Goal: Transaction & Acquisition: Purchase product/service

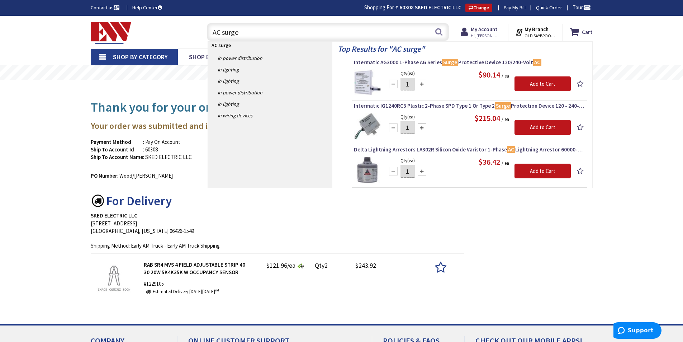
click at [318, 30] on input "AC surge" at bounding box center [328, 32] width 242 height 18
type input "A"
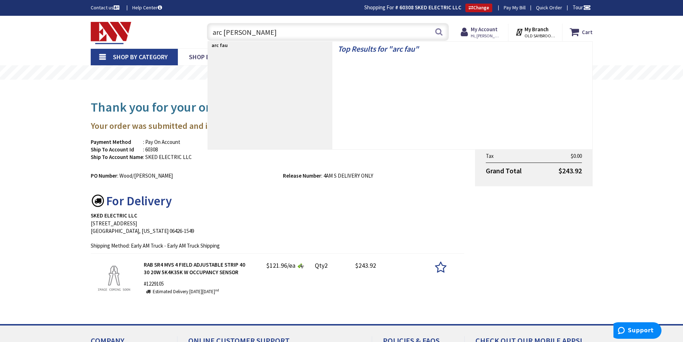
type input "arc fault"
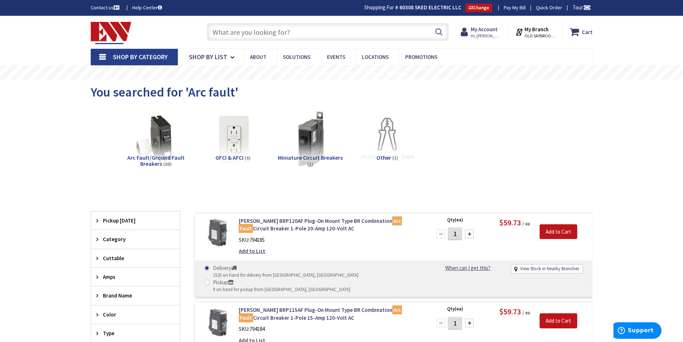
click at [283, 31] on input "text" at bounding box center [328, 32] width 242 height 18
type input "$"
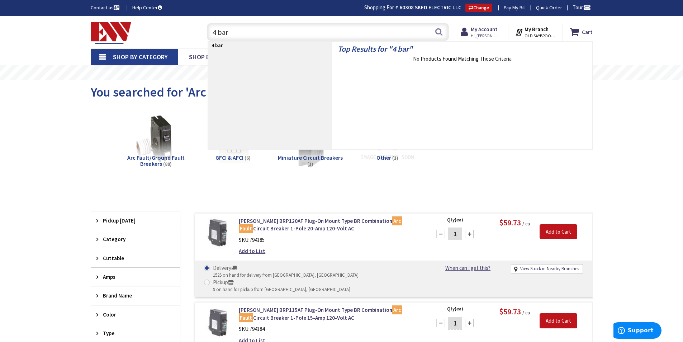
type input "4 bare"
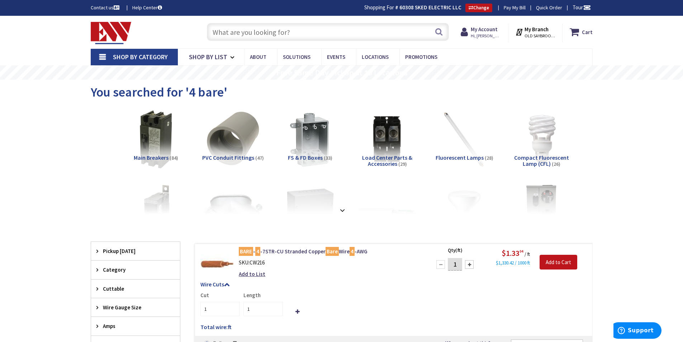
click at [306, 33] on input "text" at bounding box center [328, 32] width 242 height 18
click at [486, 30] on strong "My Account" at bounding box center [484, 29] width 27 height 7
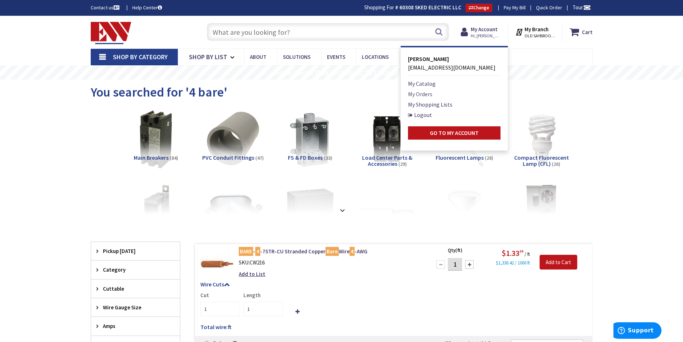
click at [425, 94] on link "My Orders" at bounding box center [420, 94] width 24 height 9
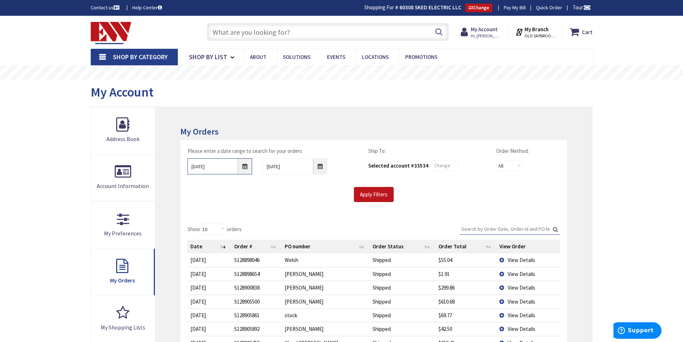
click at [244, 167] on input "9/25/2025" at bounding box center [220, 166] width 65 height 16
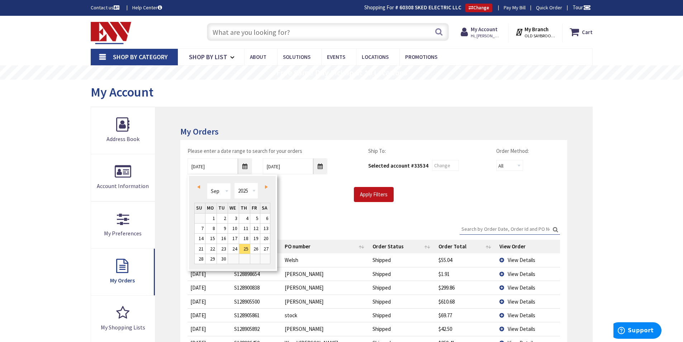
click at [199, 185] on span "Prev" at bounding box center [198, 187] width 3 height 4
click at [255, 218] on link "1" at bounding box center [255, 218] width 10 height 10
type input "08/01/2025"
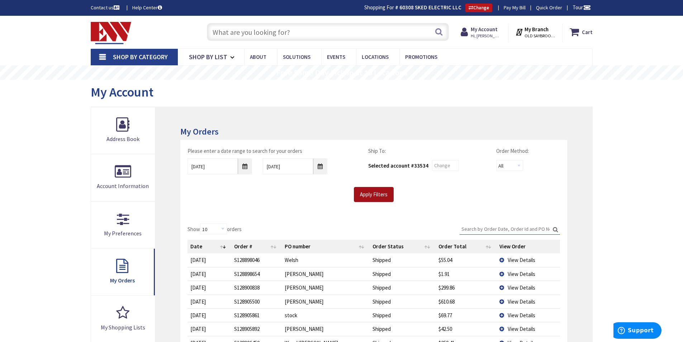
click at [374, 192] on input "Apply Filters" at bounding box center [374, 194] width 40 height 15
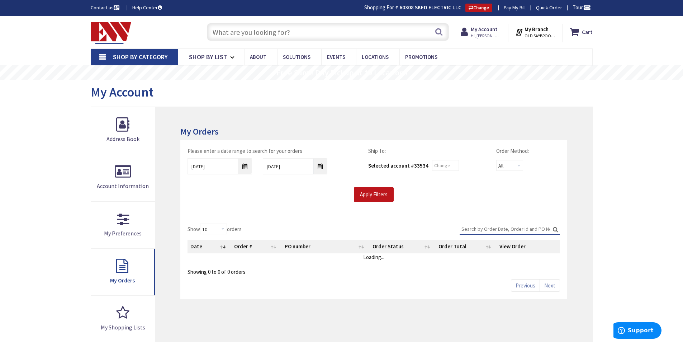
click at [469, 228] on input "Search:" at bounding box center [510, 228] width 100 height 11
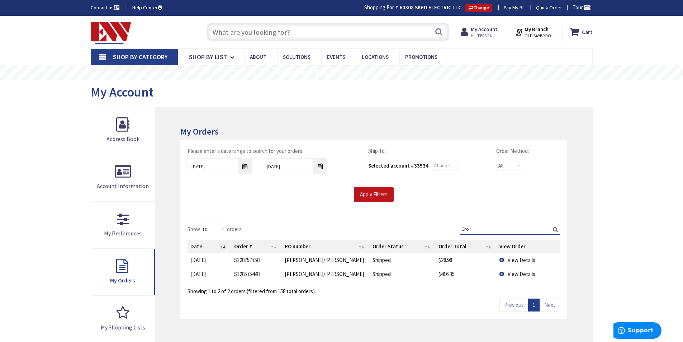
type input "Cro"
click at [503, 272] on td "View Details" at bounding box center [528, 274] width 63 height 14
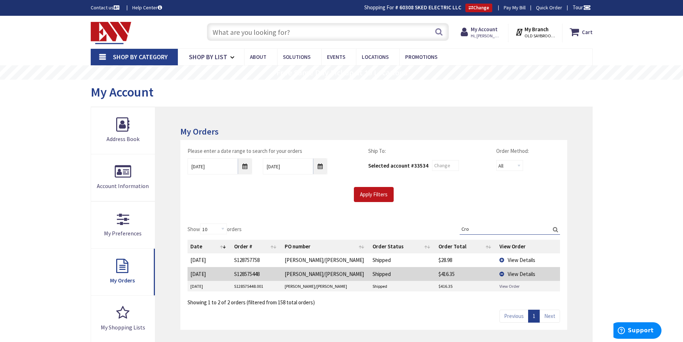
click at [507, 285] on link "View Order" at bounding box center [509, 286] width 20 height 6
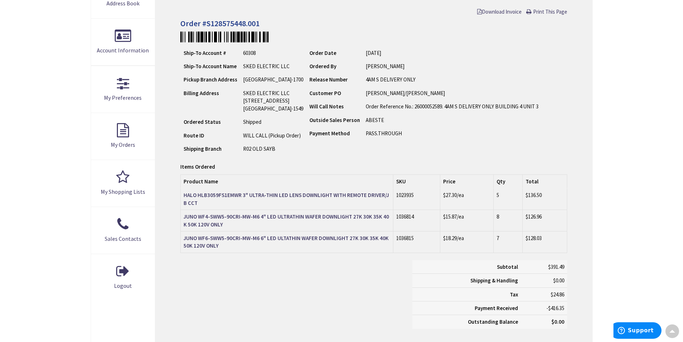
scroll to position [136, 0]
click at [270, 214] on strong "JUNO WF4-SWW5-90CRI-MW-M6 4" LED ULTRATHIN WAFER DOWNLIGHT 27K 30K 35K 40K 50K …" at bounding box center [286, 220] width 205 height 14
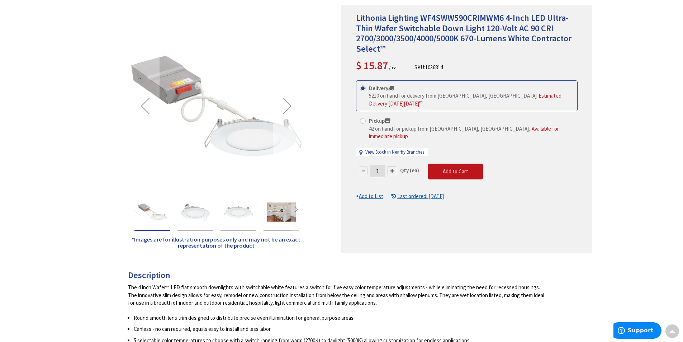
scroll to position [100, 0]
click at [393, 166] on div at bounding box center [392, 170] width 9 height 9
click at [0, 0] on div at bounding box center [0, 0] width 0 height 0
click at [393, 155] on div at bounding box center [467, 129] width 250 height 246
click at [393, 155] on form "This product is Discontinued Delivery 5210 on hand for delivery from Middletown…" at bounding box center [467, 140] width 222 height 120
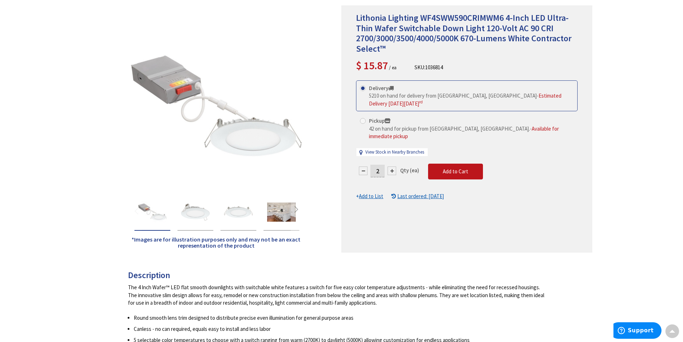
click at [392, 166] on div at bounding box center [392, 170] width 9 height 9
click at [392, 154] on div at bounding box center [467, 129] width 250 height 246
click at [392, 166] on div at bounding box center [392, 170] width 9 height 9
type input "4"
click at [450, 168] on span "Add to Cart" at bounding box center [455, 171] width 25 height 7
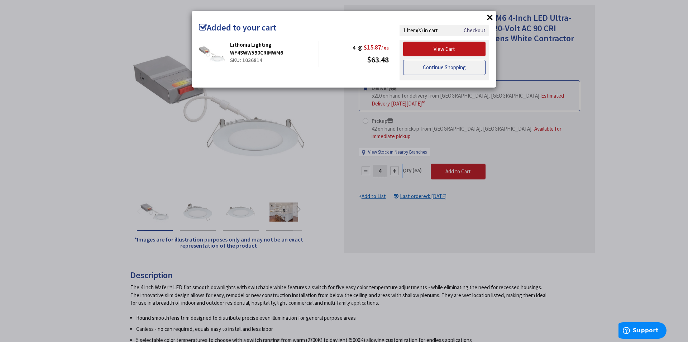
click at [439, 67] on link "Continue Shopping" at bounding box center [444, 67] width 82 height 15
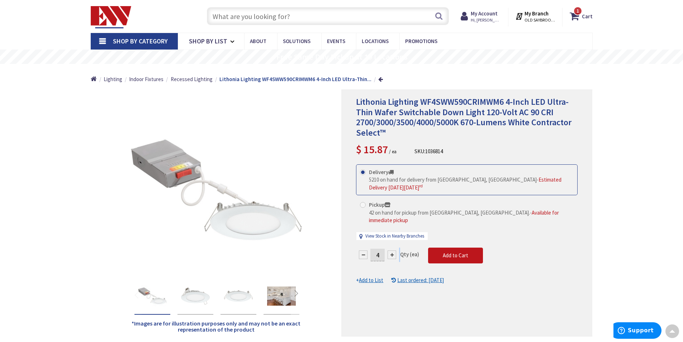
scroll to position [0, 0]
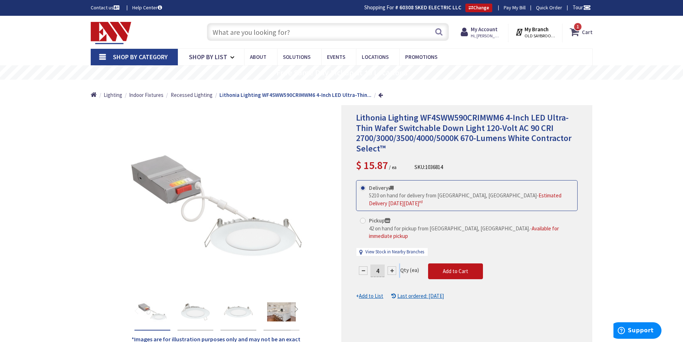
click at [575, 29] on span "1 1 items" at bounding box center [577, 26] width 9 height 9
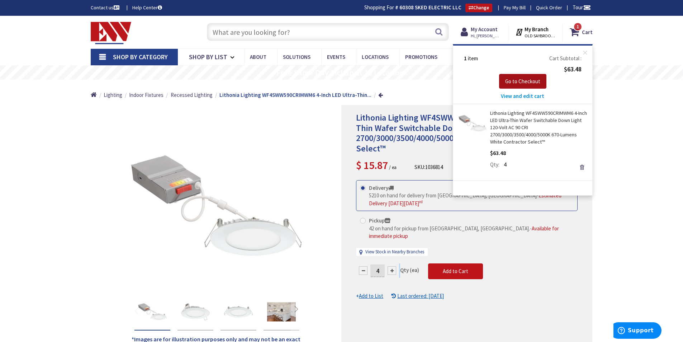
click at [519, 80] on span "Go to Checkout" at bounding box center [522, 81] width 35 height 7
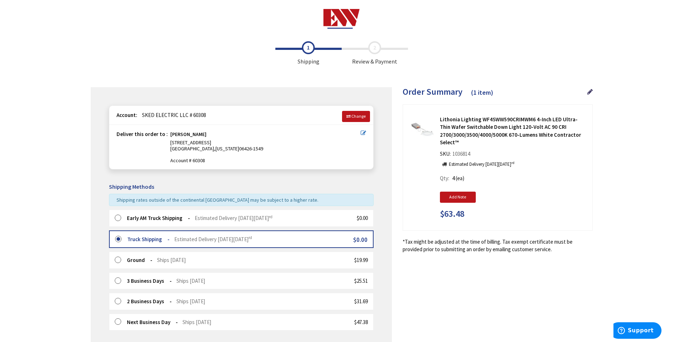
click at [118, 216] on label at bounding box center [120, 217] width 11 height 7
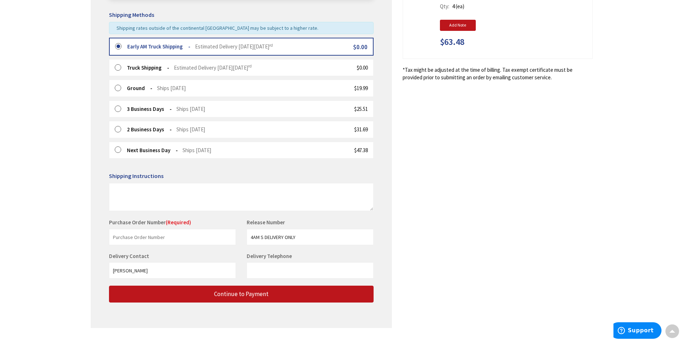
scroll to position [188, 0]
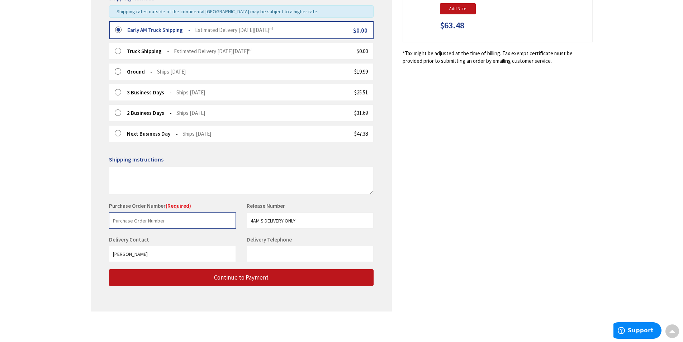
click at [165, 222] on input "text" at bounding box center [172, 220] width 127 height 16
type input "[PERSON_NAME]/[PERSON_NAME]"
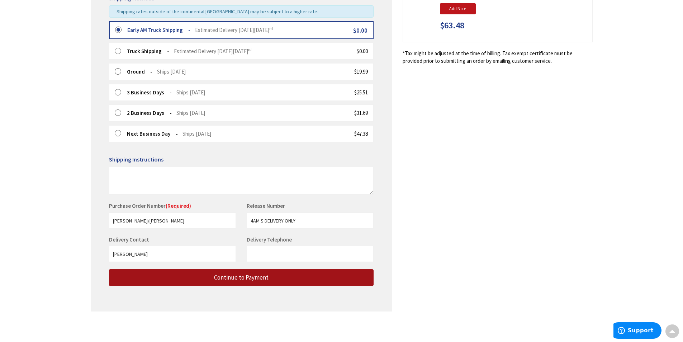
click at [227, 277] on span "Continue to Payment" at bounding box center [241, 277] width 54 height 8
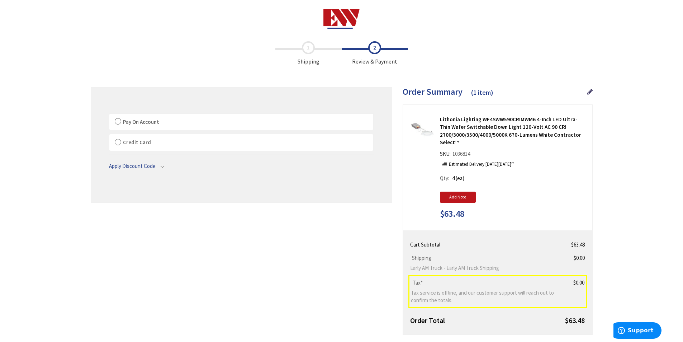
click at [117, 120] on label "Pay On Account" at bounding box center [241, 122] width 264 height 16
click at [109, 115] on input "Pay On Account" at bounding box center [109, 115] width 0 height 0
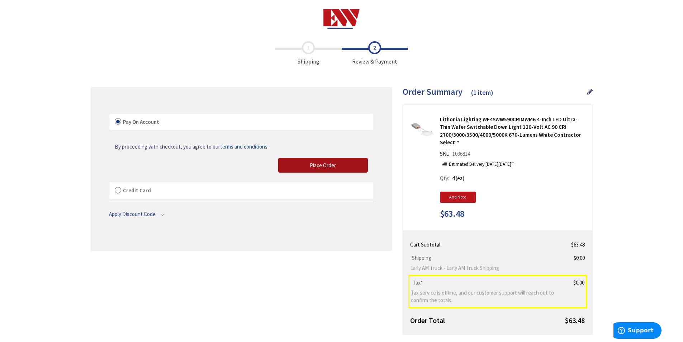
click at [327, 163] on span "Place Order" at bounding box center [323, 165] width 26 height 7
